Goal: Task Accomplishment & Management: Complete application form

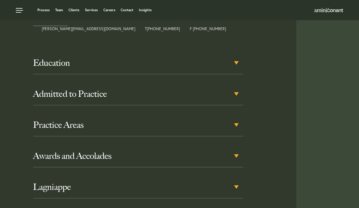
scroll to position [279, 0]
click at [233, 58] on h3 "Education" at bounding box center [138, 63] width 210 height 10
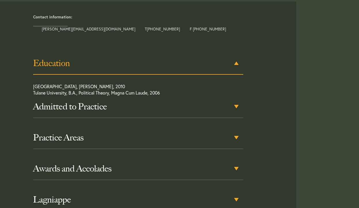
scroll to position [279, 0]
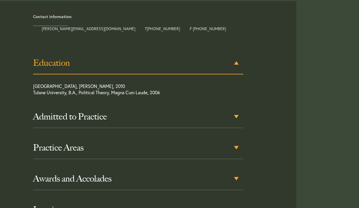
click at [233, 58] on h3 "Education" at bounding box center [138, 63] width 210 height 10
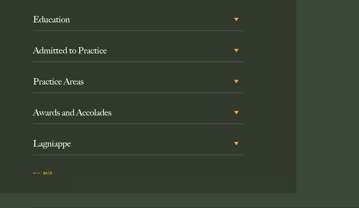
scroll to position [324, 0]
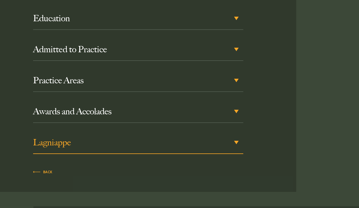
click at [234, 140] on h3 "Lagniappe" at bounding box center [138, 142] width 210 height 10
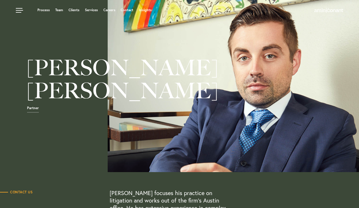
scroll to position [0, 0]
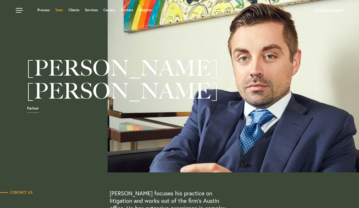
click at [60, 11] on link "Team" at bounding box center [59, 9] width 8 height 3
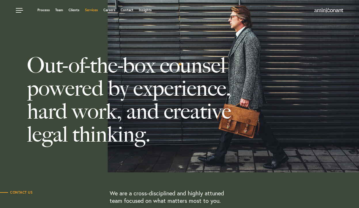
click at [91, 9] on link "Services" at bounding box center [91, 9] width 13 height 3
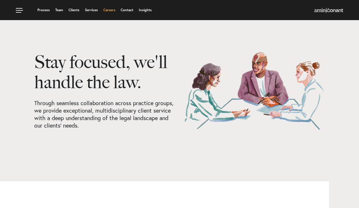
click at [109, 10] on link "Careers" at bounding box center [109, 9] width 12 height 3
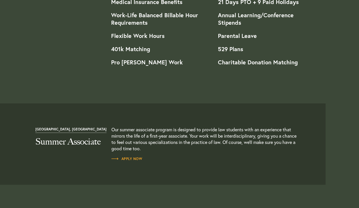
scroll to position [582, 0]
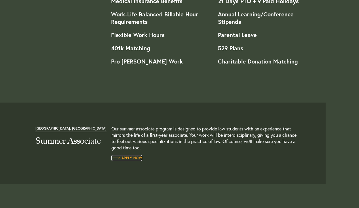
click at [134, 158] on span "Apply Now" at bounding box center [126, 157] width 31 height 3
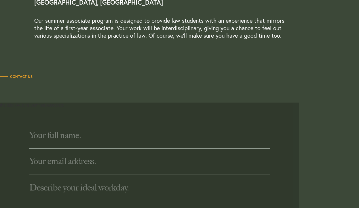
scroll to position [123, 0]
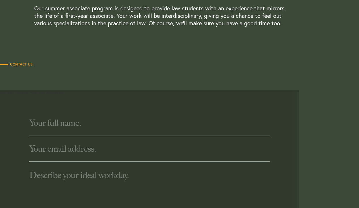
click at [96, 126] on input "text" at bounding box center [149, 123] width 240 height 26
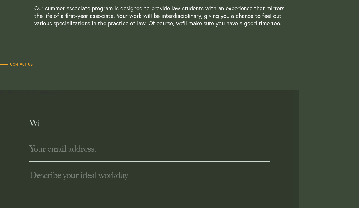
type input "W"
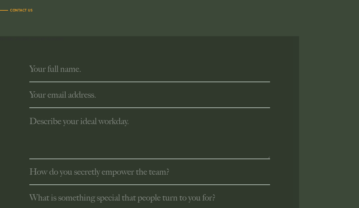
scroll to position [183, 0]
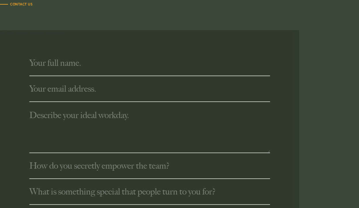
click at [120, 64] on input "text" at bounding box center [149, 63] width 240 height 26
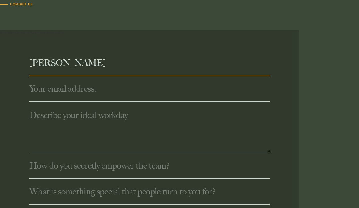
type input "Willa Meissner"
click at [98, 90] on input "text" at bounding box center [149, 89] width 240 height 26
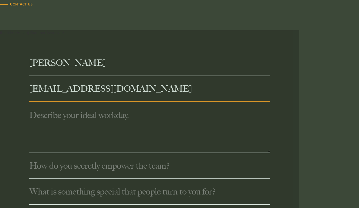
type input "wmm743@my.utexas.edu"
click at [93, 118] on textarea at bounding box center [149, 127] width 240 height 51
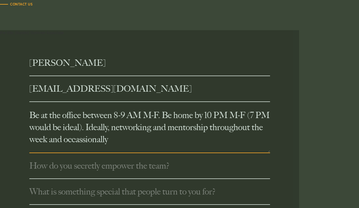
click at [97, 140] on textarea "Be at the office between 8-9 AM M-F. Be home by 10 PM M-F (7 PM would be ideal)…" at bounding box center [149, 127] width 240 height 51
click at [122, 141] on textarea "Be at the office between 8-9 AM M-F. Be home by 10 PM M-F (7 PM would be ideal)…" at bounding box center [149, 127] width 240 height 51
drag, startPoint x: 133, startPoint y: 129, endPoint x: 104, endPoint y: 128, distance: 28.8
click at [104, 128] on textarea "Be at the office between 8-9 AM M-F. Be home by 10 PM M-F (7 PM would be ideal)…" at bounding box center [149, 127] width 240 height 51
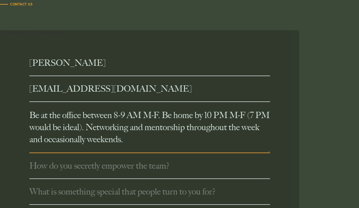
click at [100, 140] on textarea "Be at the office between 8-9 AM M-F. Be home by 10 PM M-F (7 PM would be ideal)…" at bounding box center [149, 127] width 240 height 51
click at [104, 128] on textarea "Be at the office between 8-9 AM M-F. Be home by 10 PM M-F (7 PM would be ideal)…" at bounding box center [149, 127] width 240 height 51
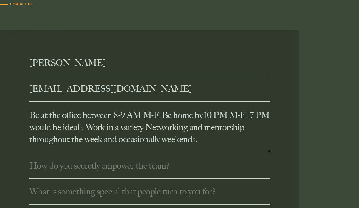
click at [253, 116] on textarea "Be at the office between 8-9 AM M-F. Be home by 10 PM M-F (7 PM would be ideal)…" at bounding box center [149, 127] width 240 height 51
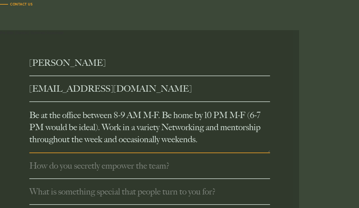
click at [97, 128] on textarea "Be at the office between 8-9 AM M-F. Be home by 10 PM M-F (6-7 PM would be idea…" at bounding box center [149, 127] width 240 height 51
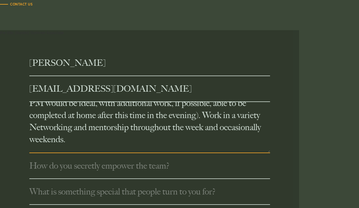
scroll to position [16, 0]
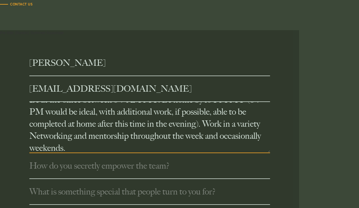
click at [262, 125] on textarea "Be at the office between 8-9 AM M-F. Be home by 10 PM M-F (6-7 PM would be idea…" at bounding box center [149, 127] width 240 height 51
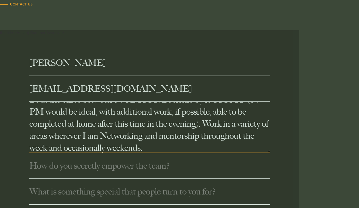
click at [227, 125] on textarea "Be at the office between 8-9 AM M-F. Be home by 10 PM M-F (6-7 PM would be idea…" at bounding box center [149, 127] width 240 height 51
drag, startPoint x: 227, startPoint y: 125, endPoint x: 95, endPoint y: 135, distance: 132.1
click at [95, 135] on textarea "Be at the office between 8-9 AM M-F. Be home by 10 PM M-F (6-7 PM would be idea…" at bounding box center [149, 127] width 240 height 51
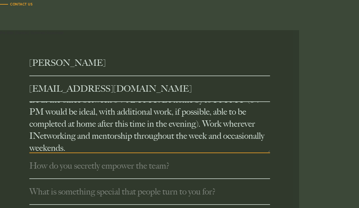
click at [225, 124] on textarea "Be at the office between 8-9 AM M-F. Be home by 10 PM M-F (6-7 PM would be idea…" at bounding box center [149, 127] width 240 height 51
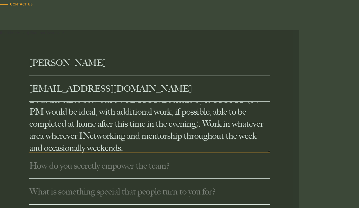
drag, startPoint x: 83, startPoint y: 137, endPoint x: 47, endPoint y: 136, distance: 35.7
click at [47, 136] on textarea "Be at the office between 8-9 AM M-F. Be home by 10 PM M-F (6-7 PM would be idea…" at bounding box center [149, 127] width 240 height 51
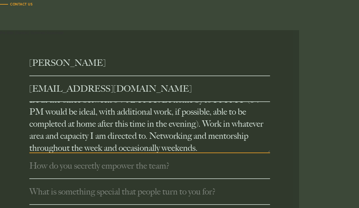
click at [113, 142] on textarea "Be at the office between 8-9 AM M-F. Be home by 10 PM M-F (6-7 PM would be idea…" at bounding box center [149, 127] width 240 height 51
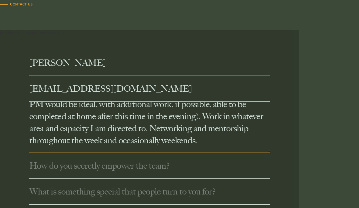
scroll to position [24, 0]
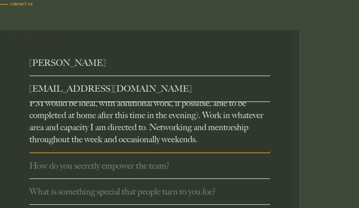
click at [205, 139] on textarea "Be at the office between 8-9 AM M-F. Be home by 10 PM M-F (6-7 PM would be idea…" at bounding box center [149, 127] width 240 height 51
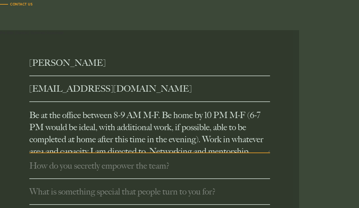
click at [160, 116] on textarea "Be at the office between 8-9 AM M-F. Be home by 10 PM M-F (6-7 PM would be idea…" at bounding box center [149, 127] width 240 height 51
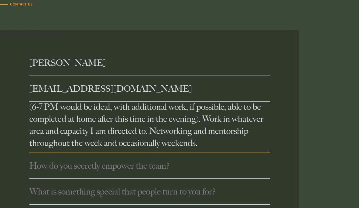
scroll to position [36, 0]
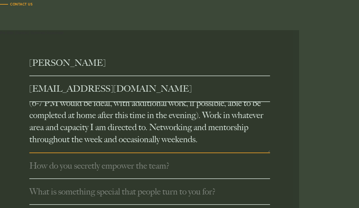
click at [182, 129] on textarea "Be at the office between 8-9 AM M-F. I am open to coming in as early as 6 AM bu…" at bounding box center [149, 127] width 240 height 51
click at [240, 141] on textarea "Be at the office between 8-9 AM M-F. I am open to coming in as early as 6 AM bu…" at bounding box center [149, 127] width 240 height 51
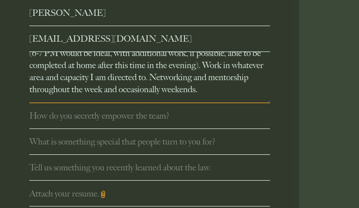
scroll to position [234, 0]
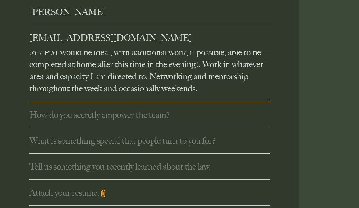
type textarea "Be at the office between 8-9 AM M-F. I am open to coming in as early as 6 AM bu…"
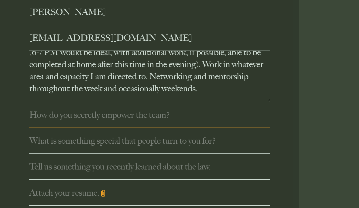
click at [126, 118] on input "text" at bounding box center [149, 115] width 240 height 26
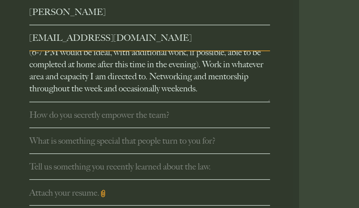
click at [45, 38] on input "wmm743@my.utexas.edu" at bounding box center [149, 38] width 240 height 26
drag, startPoint x: 45, startPoint y: 38, endPoint x: 118, endPoint y: 36, distance: 72.8
click at [118, 36] on input "wmm743@my.utexas.edu" at bounding box center [149, 38] width 240 height 26
click at [91, 117] on input "text" at bounding box center [149, 115] width 240 height 26
click at [45, 38] on input "willamei192@gmail.com" at bounding box center [149, 38] width 240 height 26
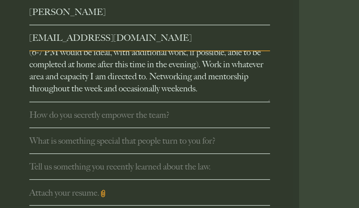
click at [45, 38] on input "willamei192@gmail.com" at bounding box center [149, 38] width 240 height 26
type input "wmei1440@gmail.com"
click at [158, 121] on input "text" at bounding box center [149, 115] width 240 height 26
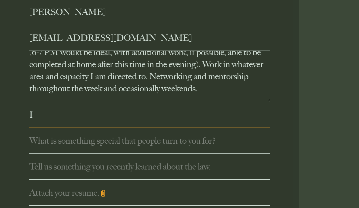
type input "I"
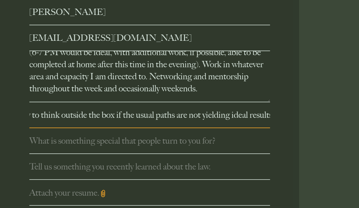
scroll to position [0, 17]
click at [111, 116] on input "I try to think outside the box if the usual paths are not yielding ideal results" at bounding box center [149, 115] width 240 height 26
click at [250, 116] on input "I try to think outside the box, bringing in approaches from veterinary medicine…" at bounding box center [149, 115] width 240 height 26
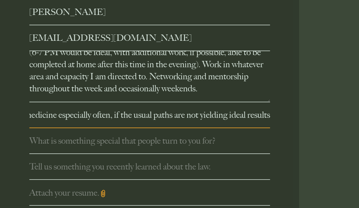
drag, startPoint x: 119, startPoint y: 116, endPoint x: 261, endPoint y: 116, distance: 142.4
click at [261, 116] on input "I try to think outside the box, bringing in approaches from veterinary medicine…" at bounding box center [149, 115] width 240 height 26
click at [204, 114] on input "I try to think outside the box, bringing in approaches from veterinary medicine…" at bounding box center [149, 115] width 240 height 26
click at [117, 116] on input "I try to think outside the box, bringing in approaches from veterinary medicine…" at bounding box center [149, 115] width 240 height 26
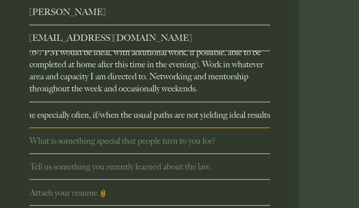
drag, startPoint x: 175, startPoint y: 116, endPoint x: 289, endPoint y: 114, distance: 114.2
click at [289, 114] on div "Willa Meissner wmei1440@gmail.com Be at the office between 8-9 AM M-F. I am ope…" at bounding box center [149, 102] width 299 height 207
click at [218, 114] on input "I try to think outside the box, bringing in approaches from veterinary medicine…" at bounding box center [149, 115] width 240 height 26
click at [269, 116] on input "I try to think outside the box, bringing in approaches from veterinary medicine…" at bounding box center [149, 115] width 240 height 26
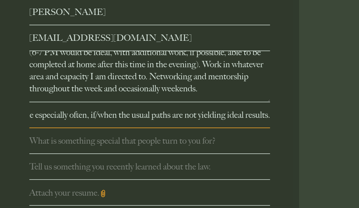
type input "I try to think outside the box, bringing in approaches from veterinary medicine…"
click at [186, 144] on input "text" at bounding box center [149, 141] width 240 height 26
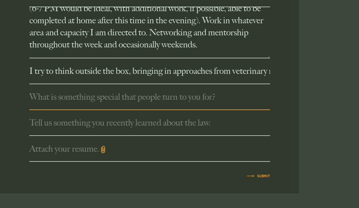
scroll to position [278, 0]
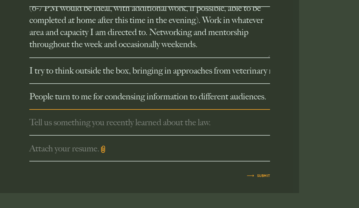
type input "People turn to me for condensing information to different audiences."
click at [123, 123] on input "text" at bounding box center [149, 123] width 240 height 26
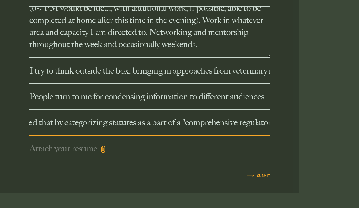
scroll to position [0, 0]
drag, startPoint x: 174, startPoint y: 123, endPoint x: 9, endPoint y: 121, distance: 165.4
click at [9, 121] on div "Willa Meissner wmei1440@gmail.com Be at the office between 8-9 AM M-F. I am ope…" at bounding box center [149, 58] width 299 height 207
click at [89, 126] on input "I recently learned that by categorizing statutes as a part of a "comprehensive …" at bounding box center [149, 123] width 240 height 26
type input "I recently learned that by categorizing statutes as a part of a "comprehensive …"
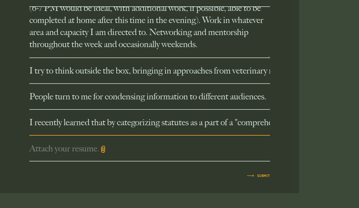
click at [104, 150] on img at bounding box center [102, 149] width 7 height 7
click at [0, 0] on input "Attach your resume." at bounding box center [0, 0] width 0 height 0
click at [105, 150] on img at bounding box center [102, 149] width 7 height 7
click at [0, 0] on input "Attach your resume." at bounding box center [0, 0] width 0 height 0
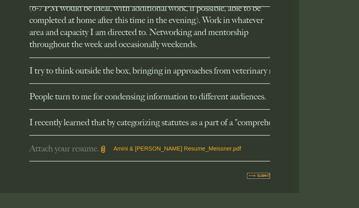
click at [259, 175] on span "Submit" at bounding box center [258, 175] width 23 height 3
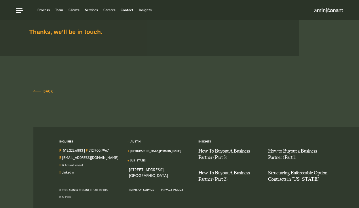
scroll to position [210, 0]
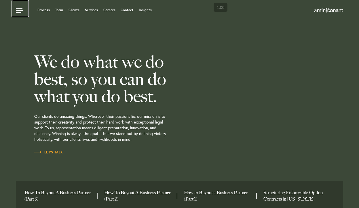
click at [20, 11] on link at bounding box center [20, 8] width 17 height 17
click at [21, 11] on link at bounding box center [20, 8] width 17 height 17
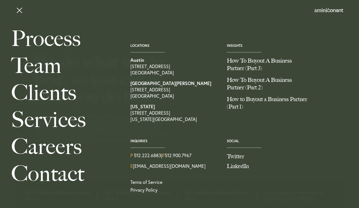
click at [282, 119] on div "Locations [GEOGRAPHIC_DATA] [STREET_ADDRESS][GEOGRAPHIC_DATA][PERSON_NAME][STRE…" at bounding box center [222, 85] width 193 height 83
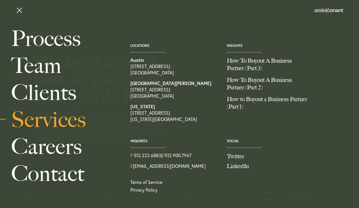
click at [51, 119] on link "Services" at bounding box center [64, 119] width 106 height 27
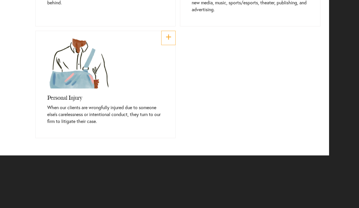
scroll to position [560, 0]
